Goal: Check status: Check status

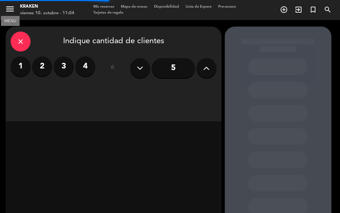
click at [9, 10] on icon "menu" at bounding box center [10, 9] width 10 height 10
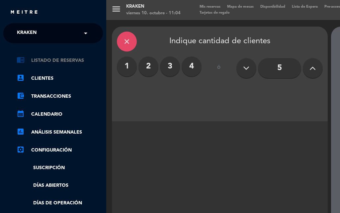
click at [44, 63] on link "chrome_reader_mode Listado de Reservas" at bounding box center [60, 60] width 86 height 8
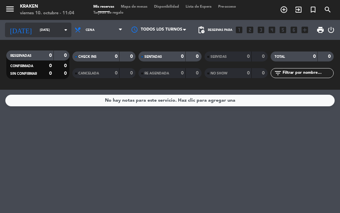
click at [62, 27] on icon "arrow_drop_down" at bounding box center [66, 30] width 8 height 8
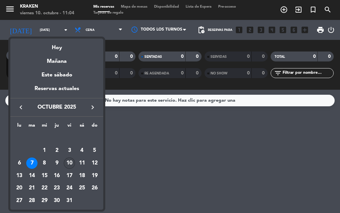
click at [68, 161] on div "10" at bounding box center [69, 162] width 11 height 11
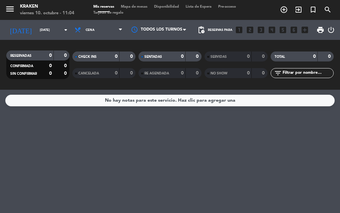
type input "[DATE]"
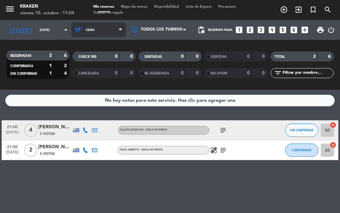
click at [96, 26] on span "Cena" at bounding box center [98, 30] width 54 height 15
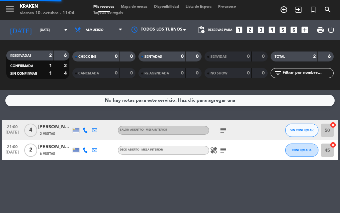
click at [99, 57] on div "menu Kraken [DATE] 10. octubre - 11:04 Mis reservas Mapa de mesas Disponibilida…" at bounding box center [170, 45] width 340 height 90
